Goal: Task Accomplishment & Management: Use online tool/utility

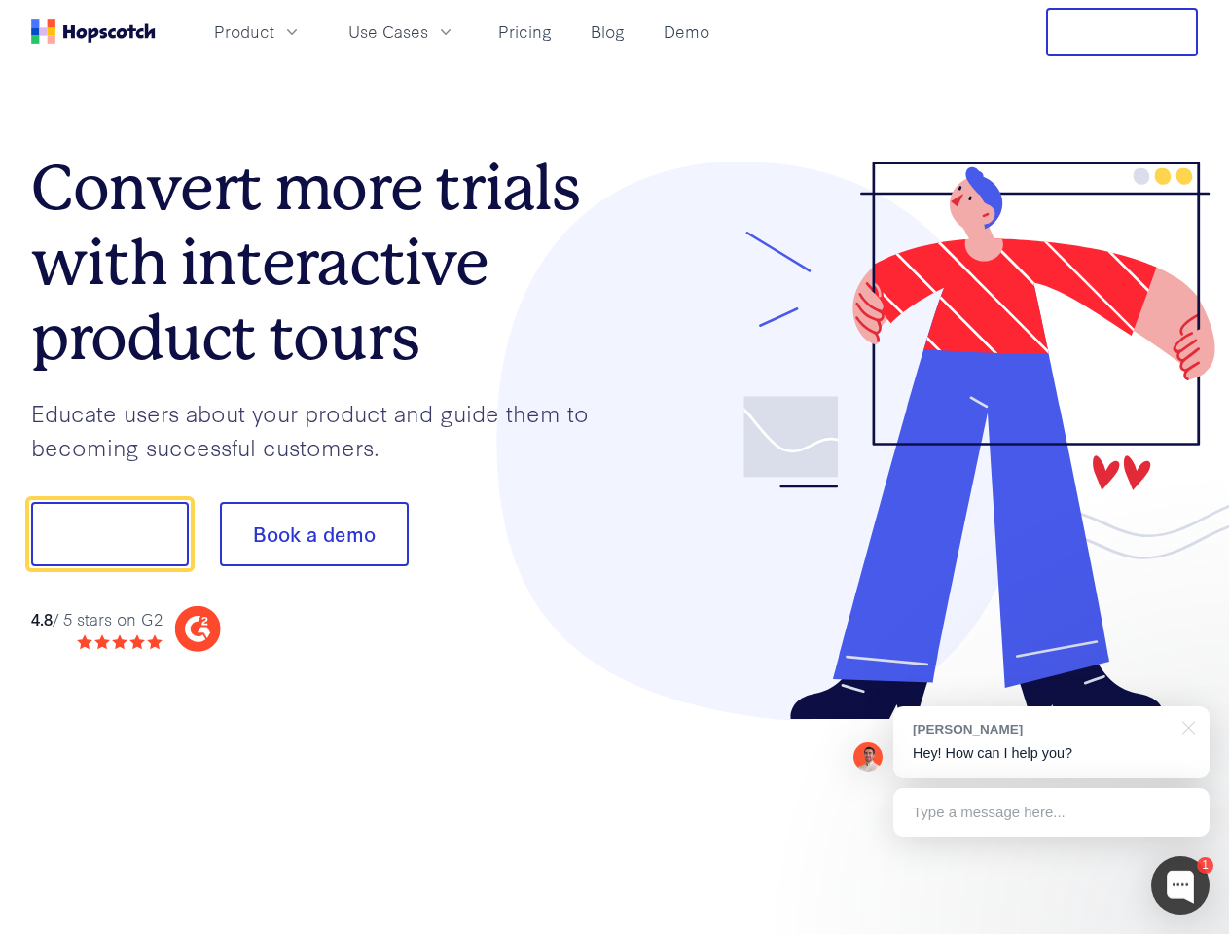
click at [615, 467] on div at bounding box center [907, 441] width 584 height 559
click at [274, 31] on span "Product" at bounding box center [244, 31] width 60 height 24
click at [428, 31] on span "Use Cases" at bounding box center [388, 31] width 80 height 24
click at [1122, 32] on button "Free Trial" at bounding box center [1122, 32] width 152 height 49
click at [109, 534] on button "Show me!" at bounding box center [110, 534] width 158 height 64
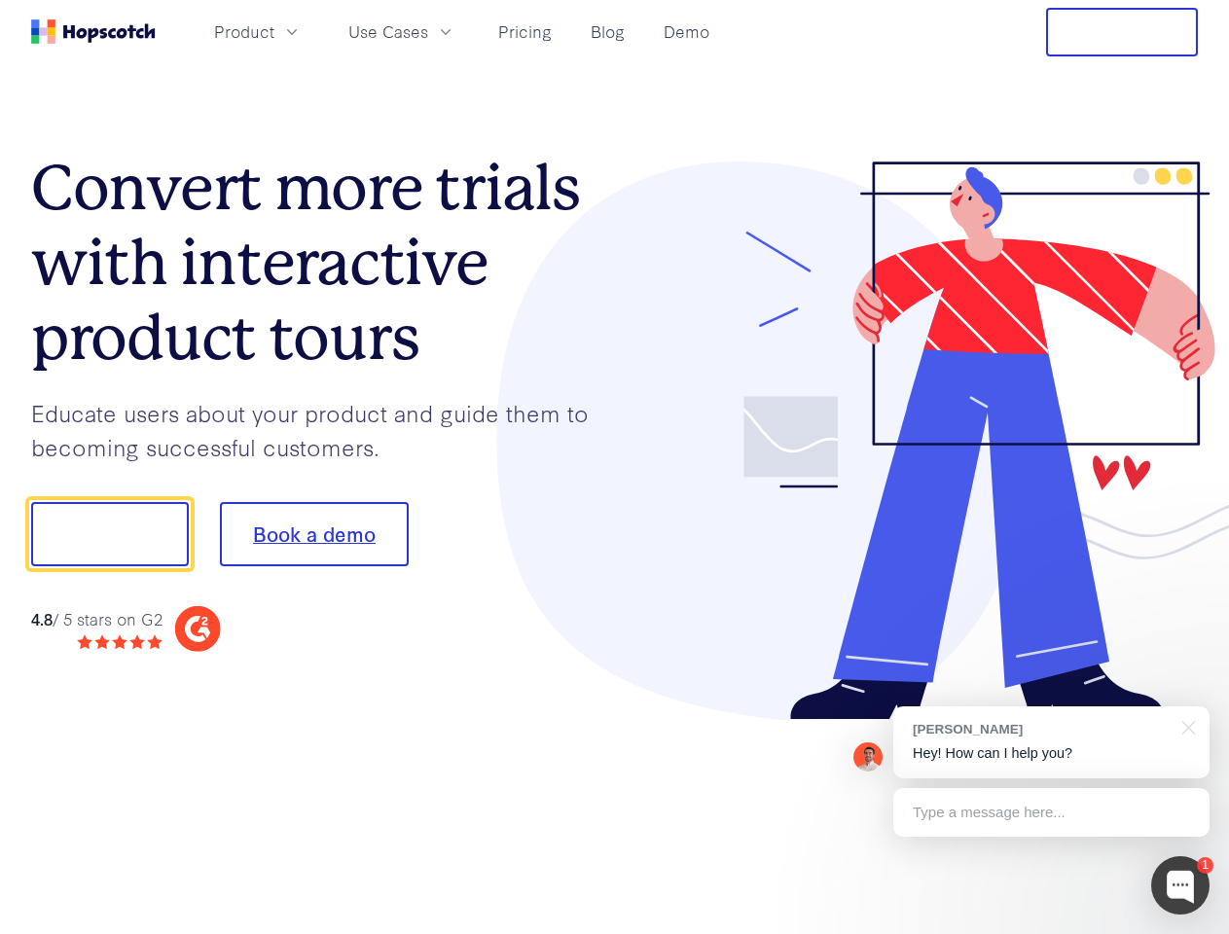
click at [313, 534] on button "Book a demo" at bounding box center [314, 534] width 189 height 64
click at [1180, 885] on div at bounding box center [1180, 885] width 58 height 58
click at [1051, 742] on div "[PERSON_NAME] Hey! How can I help you?" at bounding box center [1051, 742] width 316 height 72
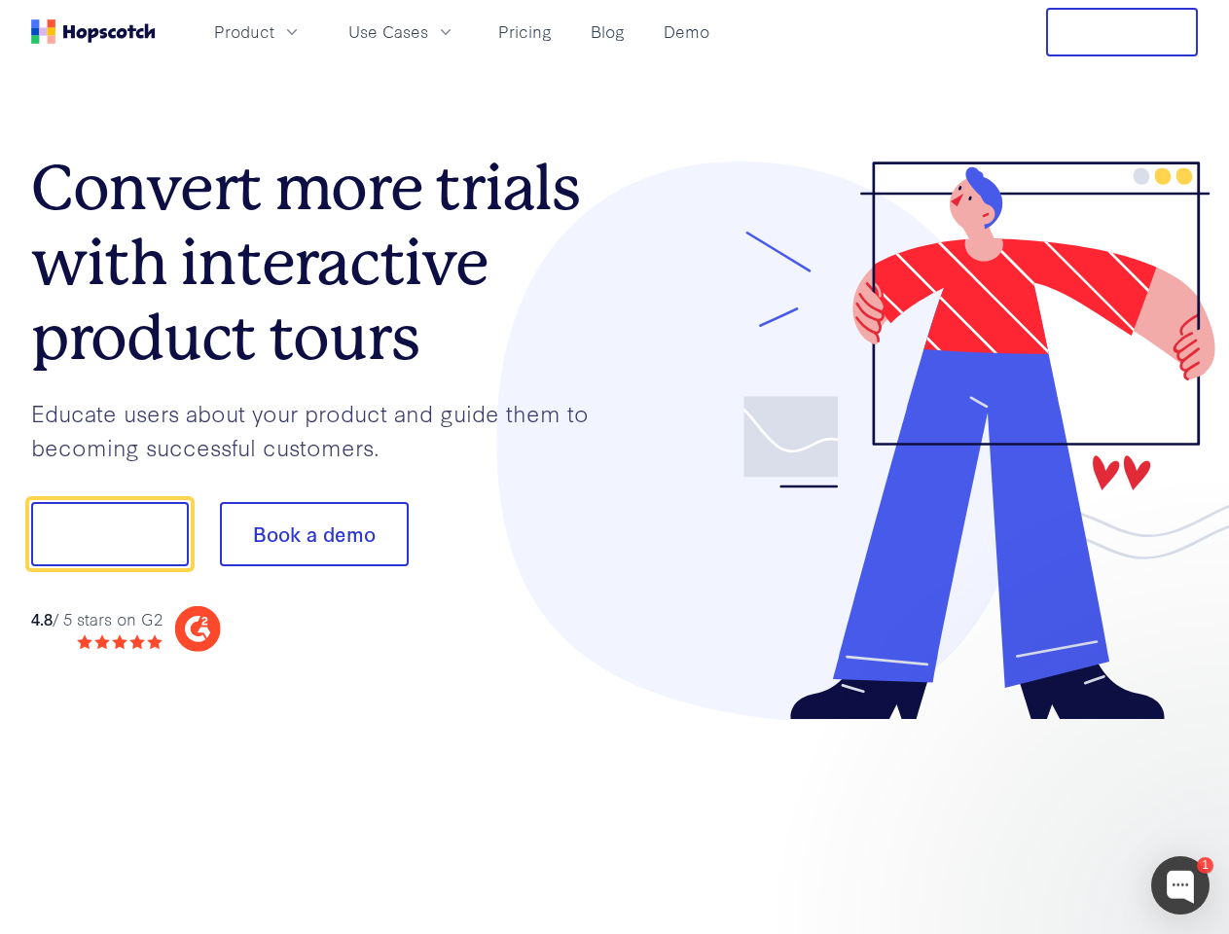
click at [1185, 726] on div at bounding box center [1026, 531] width 365 height 649
click at [1051, 812] on div at bounding box center [1026, 662] width 365 height 388
